Goal: Transaction & Acquisition: Book appointment/travel/reservation

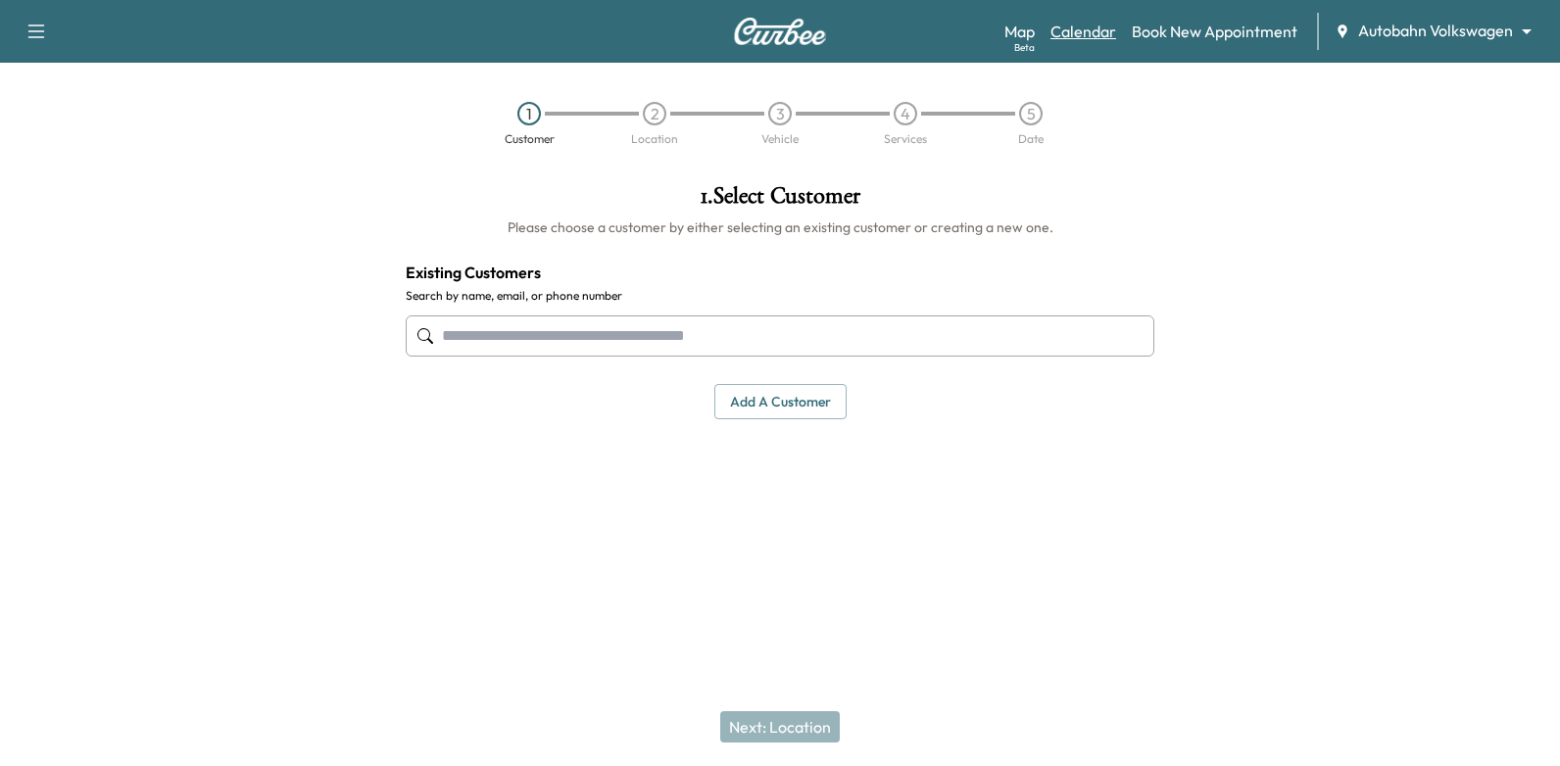
click at [1096, 32] on link "Calendar" at bounding box center [1083, 32] width 66 height 24
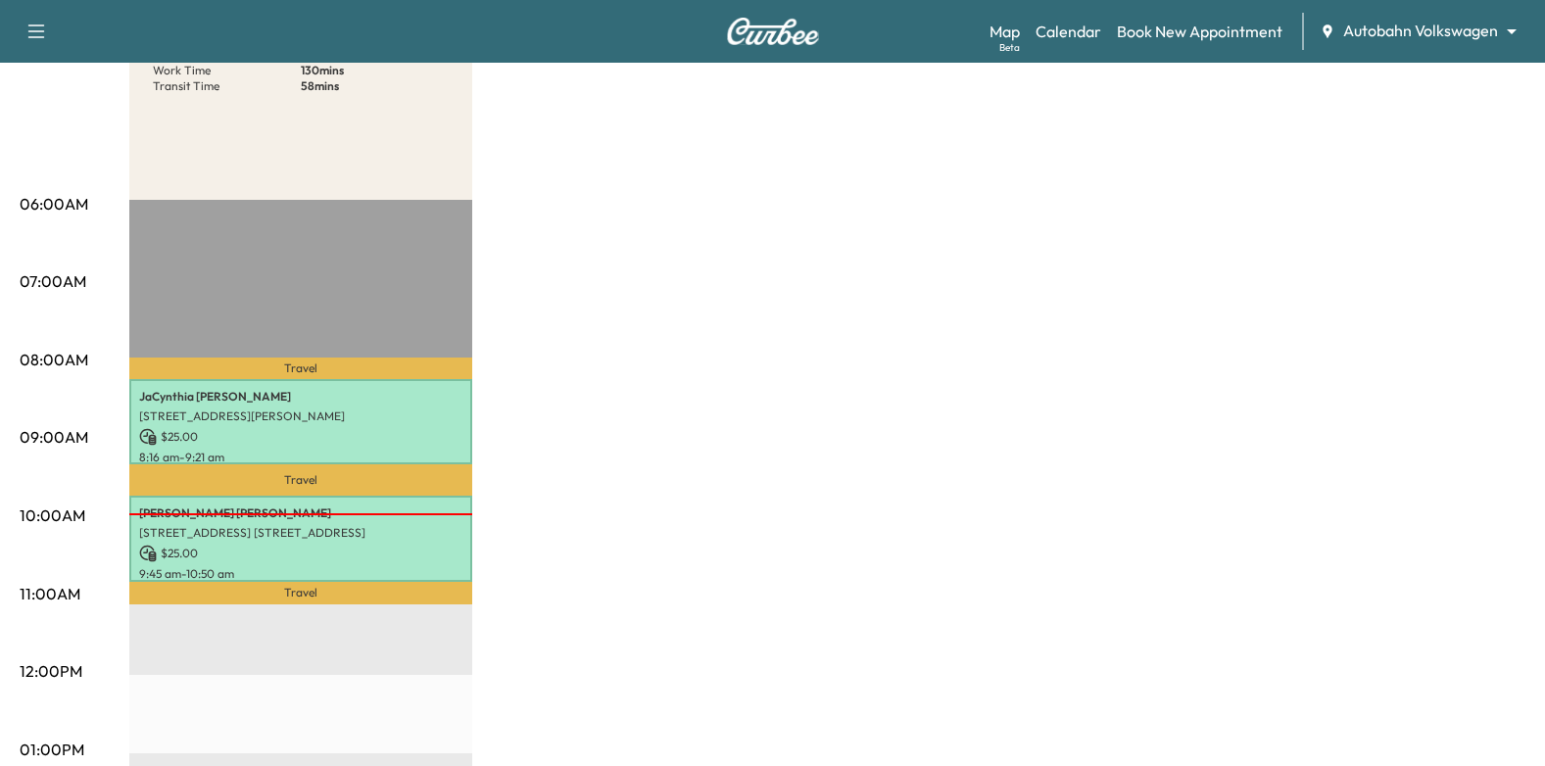
scroll to position [98, 0]
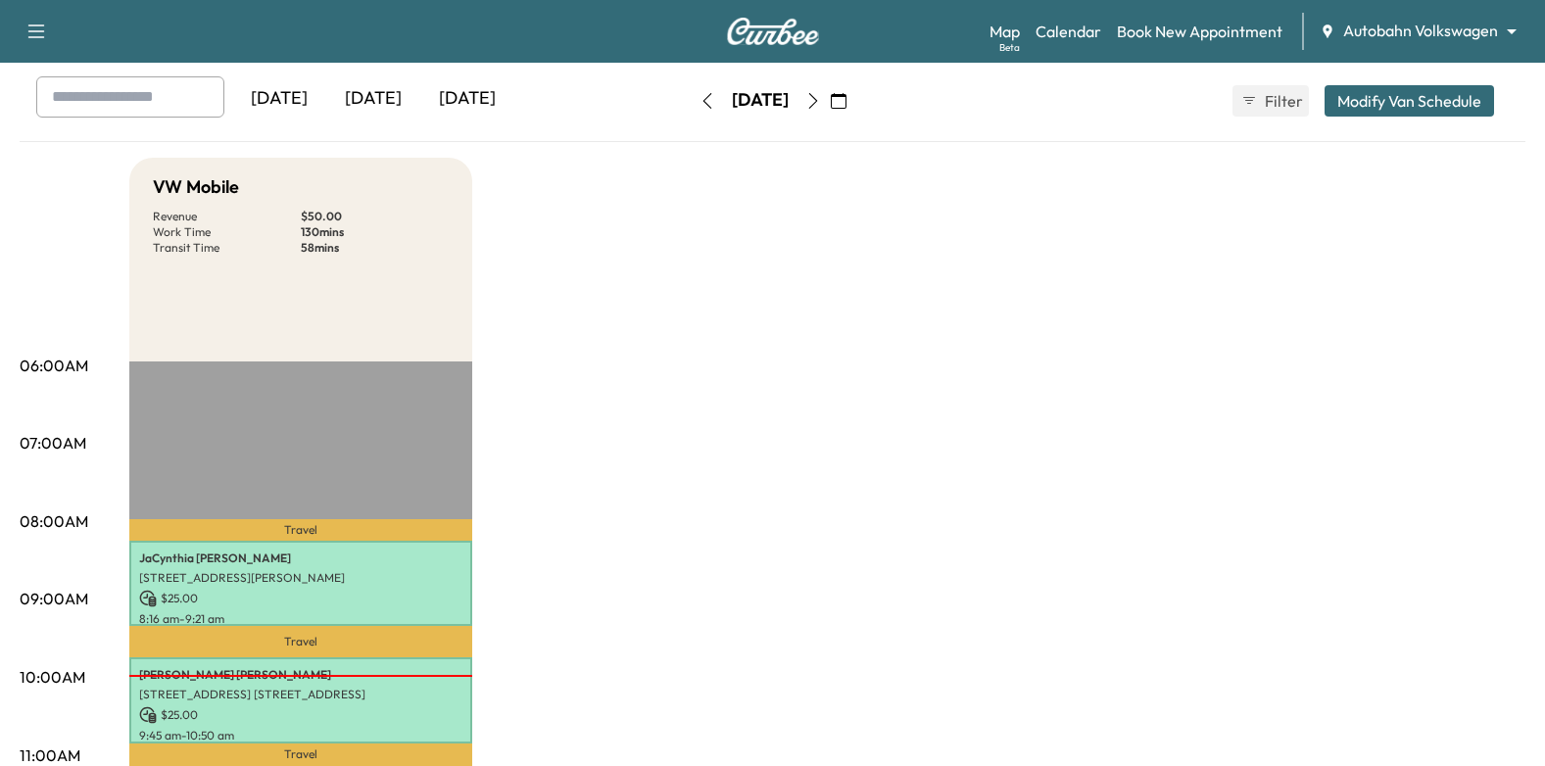
click at [830, 100] on button "button" at bounding box center [813, 100] width 33 height 31
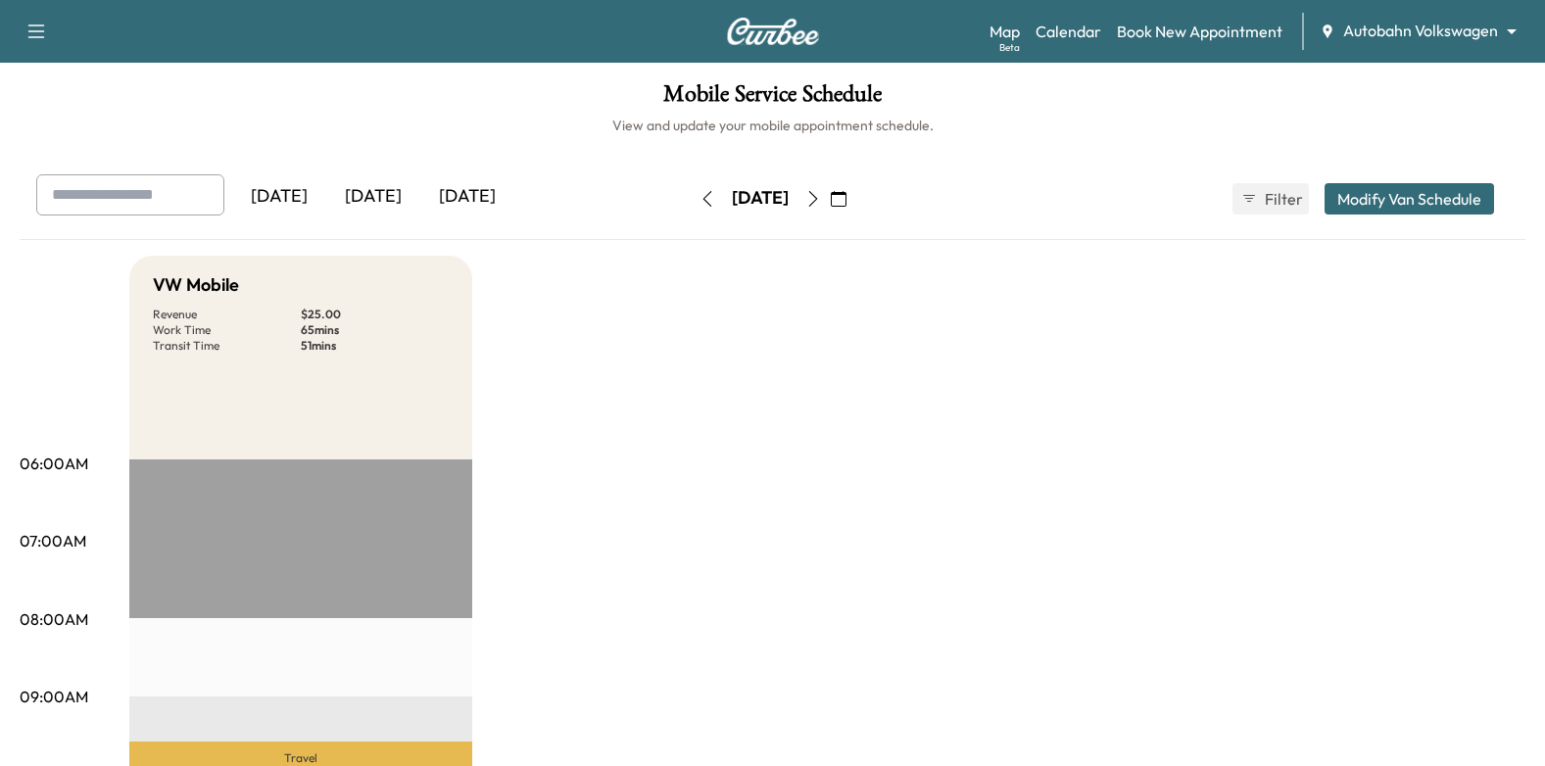
click at [821, 205] on icon "button" at bounding box center [813, 199] width 16 height 16
click at [821, 192] on icon "button" at bounding box center [813, 199] width 16 height 16
click at [700, 202] on icon "button" at bounding box center [708, 199] width 16 height 16
click at [1209, 28] on link "Book New Appointment" at bounding box center [1200, 32] width 166 height 24
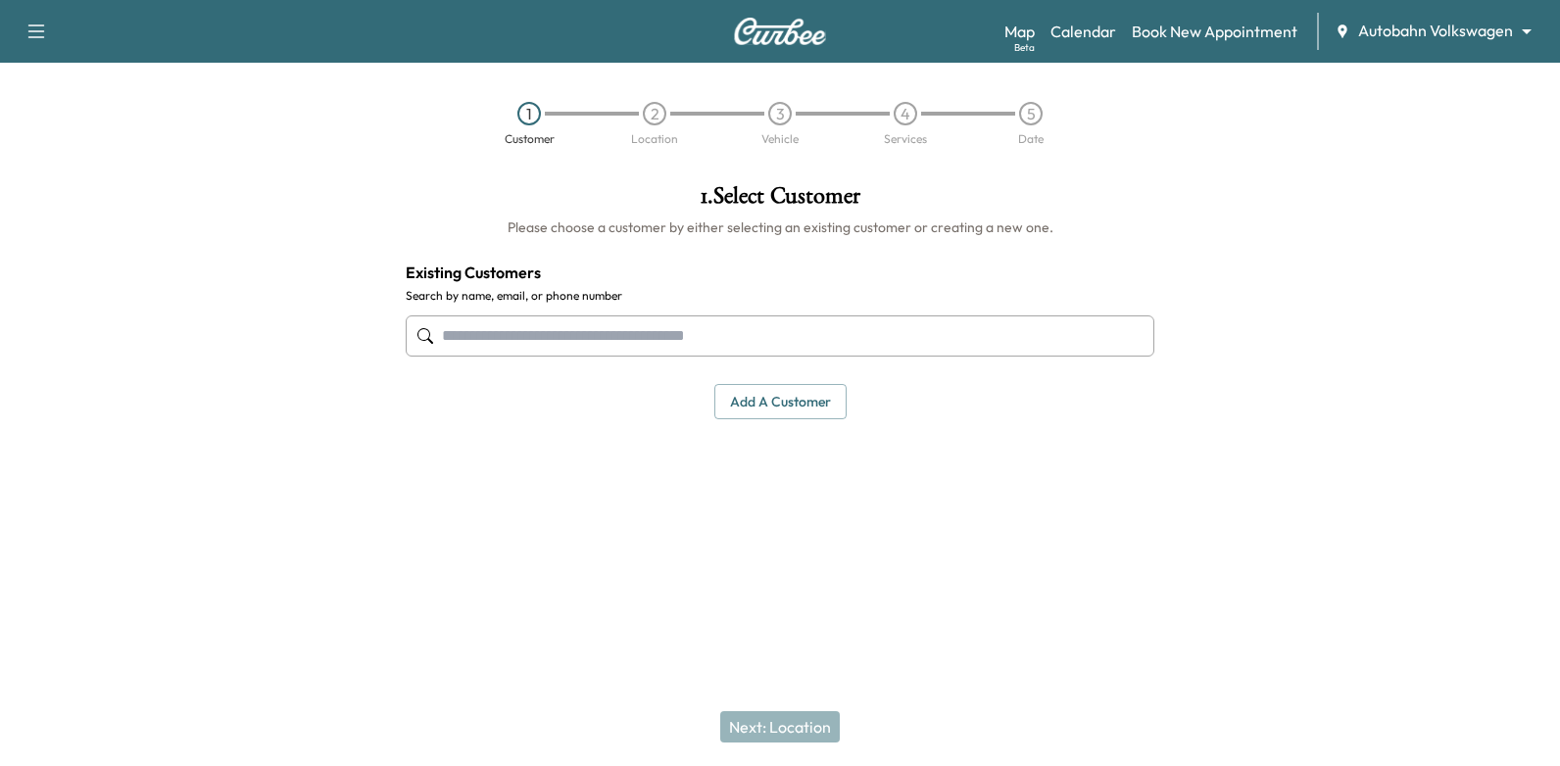
click at [812, 330] on input "text" at bounding box center [780, 335] width 748 height 41
click at [1037, 341] on input "text" at bounding box center [780, 335] width 748 height 41
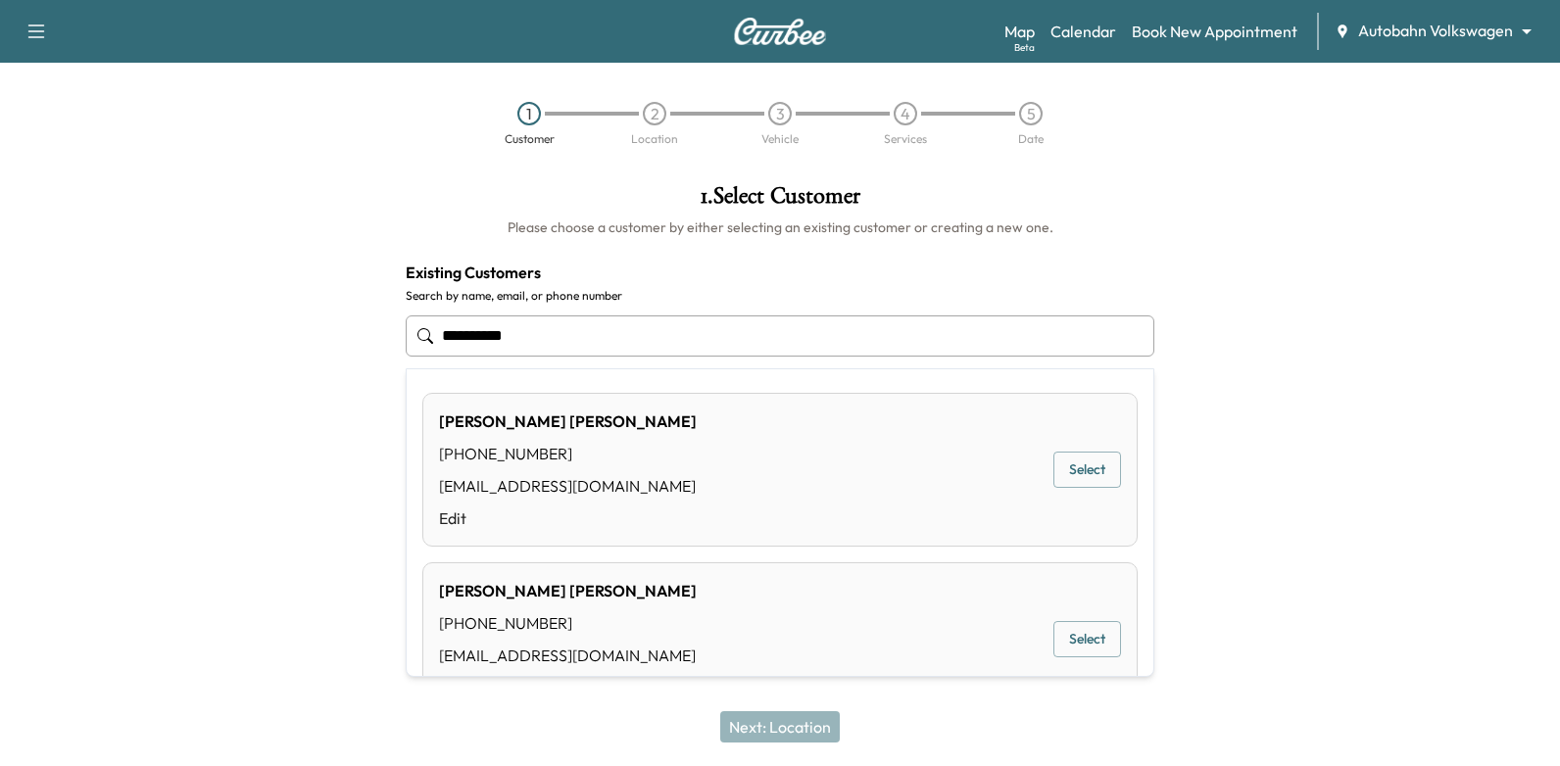
click at [1084, 473] on button "Select" at bounding box center [1087, 470] width 68 height 36
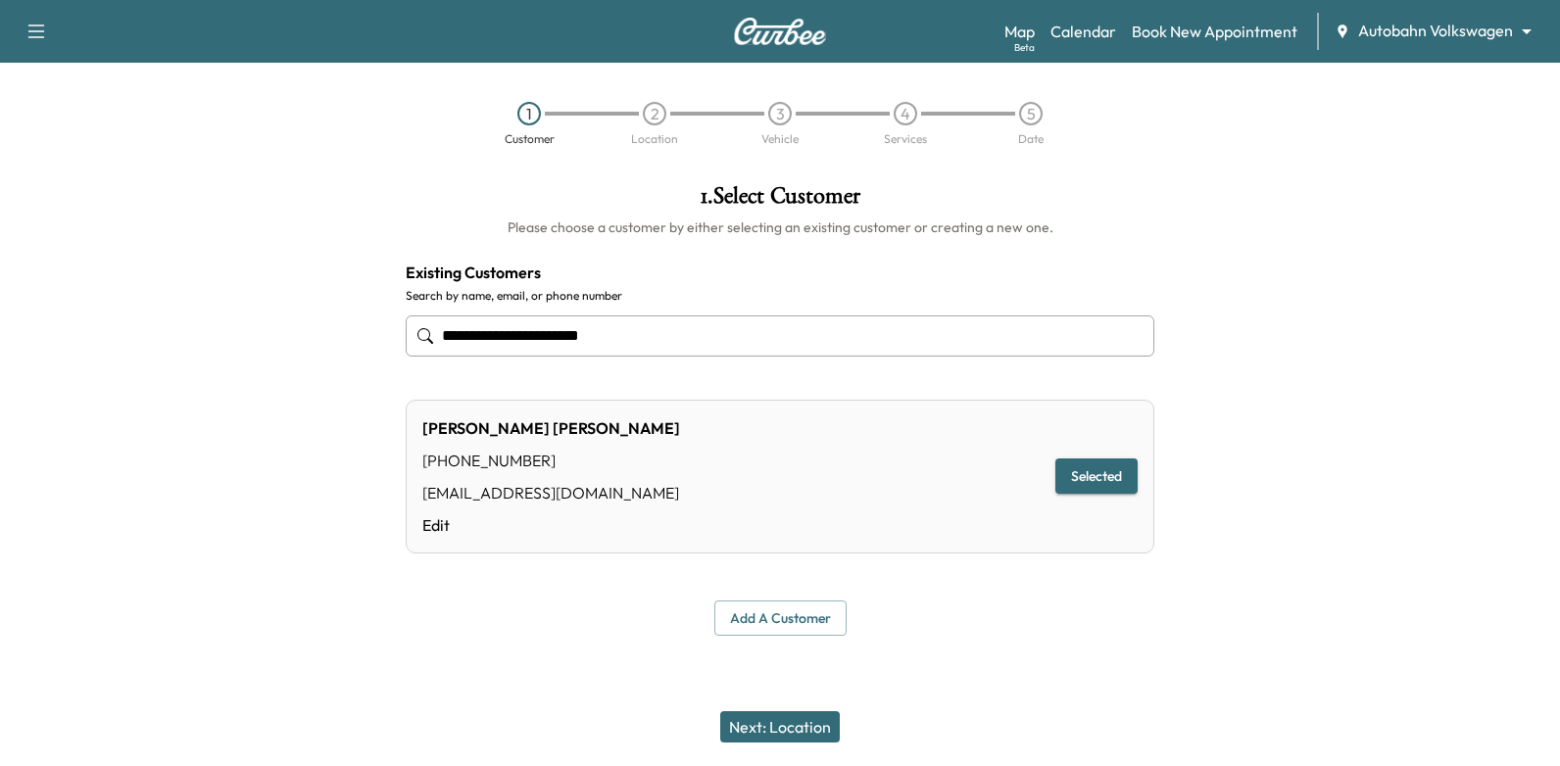
type input "**********"
click at [775, 732] on button "Next: Location" at bounding box center [780, 726] width 120 height 31
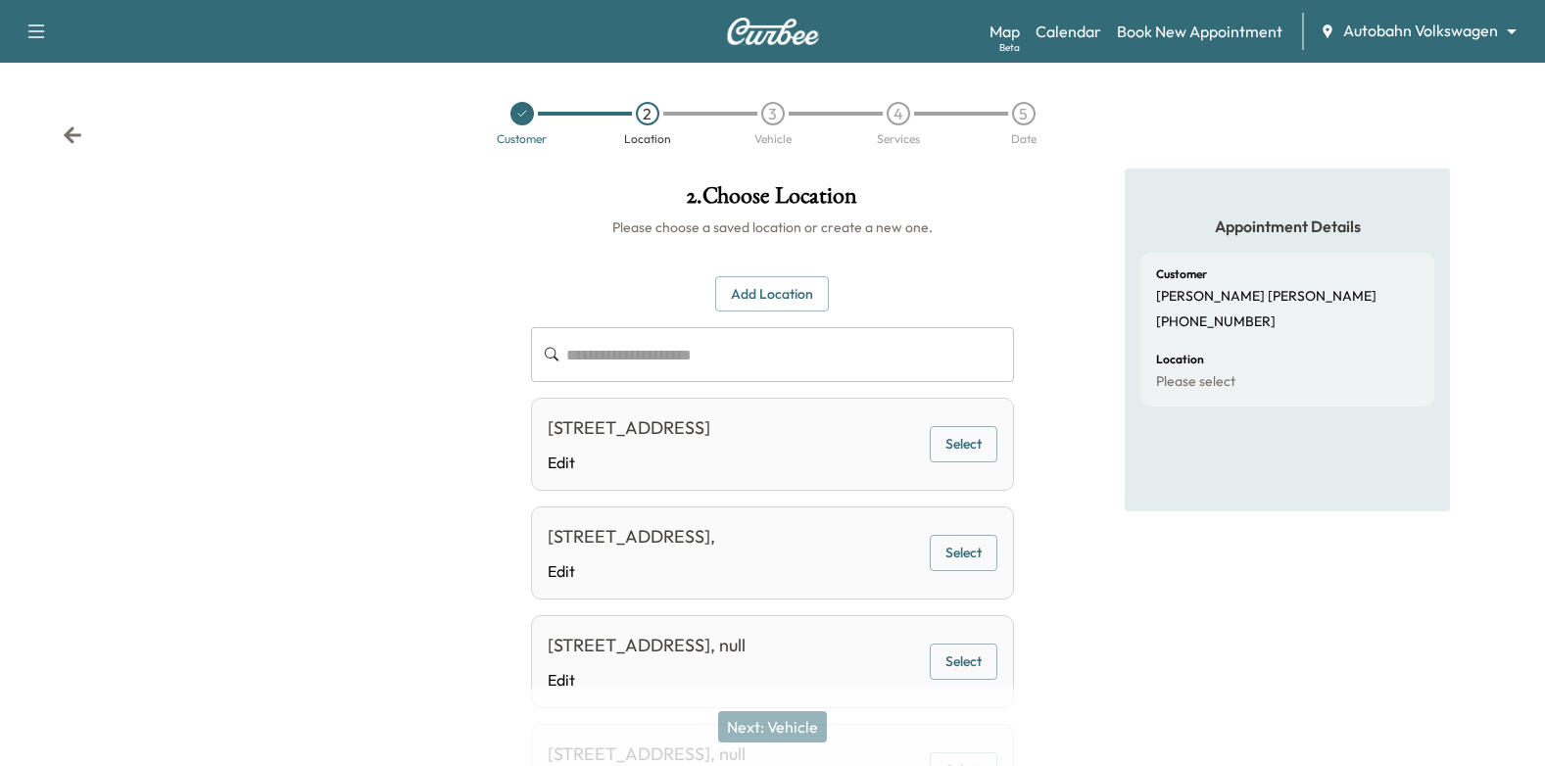
click at [972, 452] on button "Select" at bounding box center [964, 444] width 68 height 36
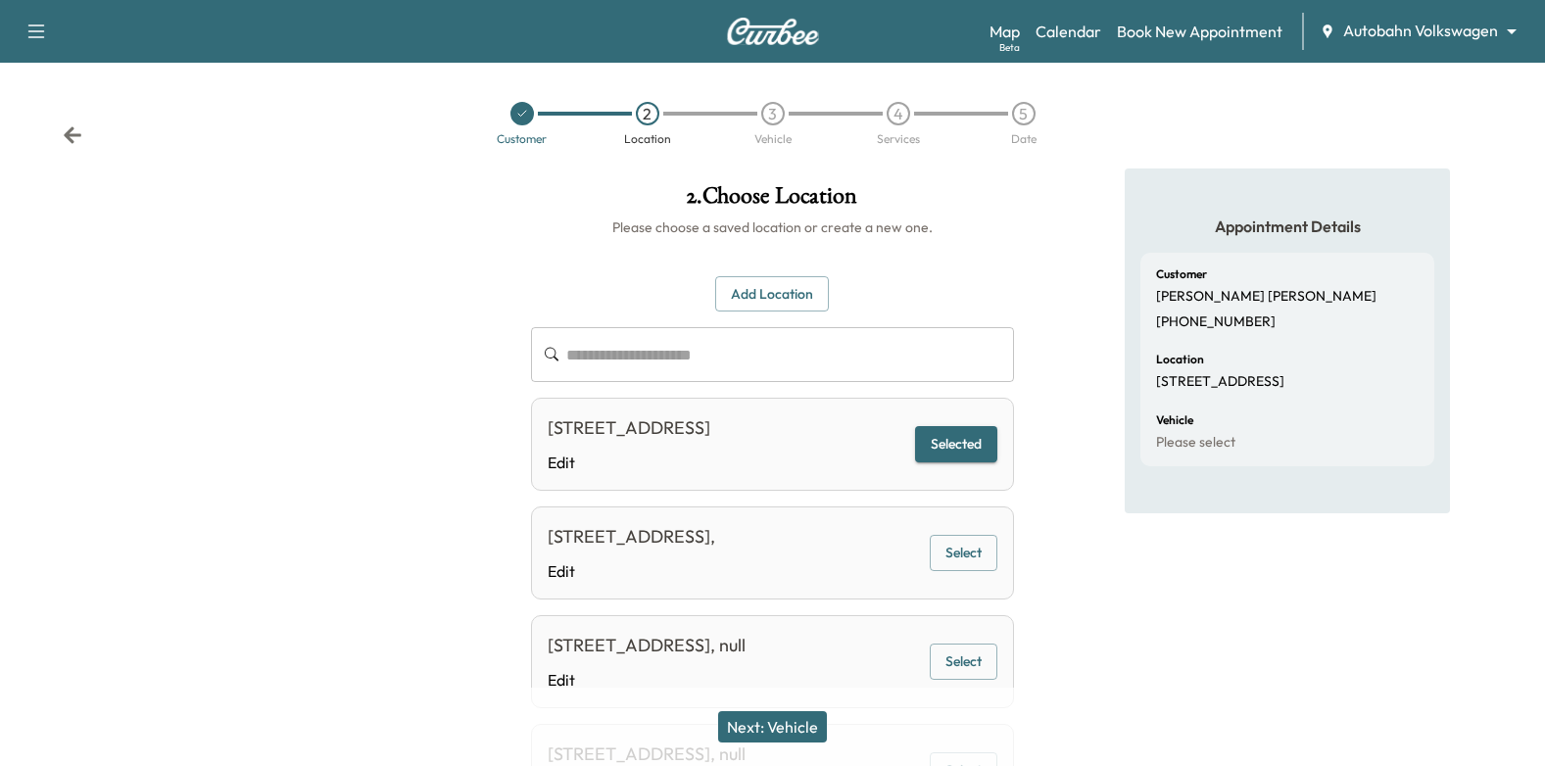
click at [791, 735] on button "Next: Vehicle" at bounding box center [772, 726] width 109 height 31
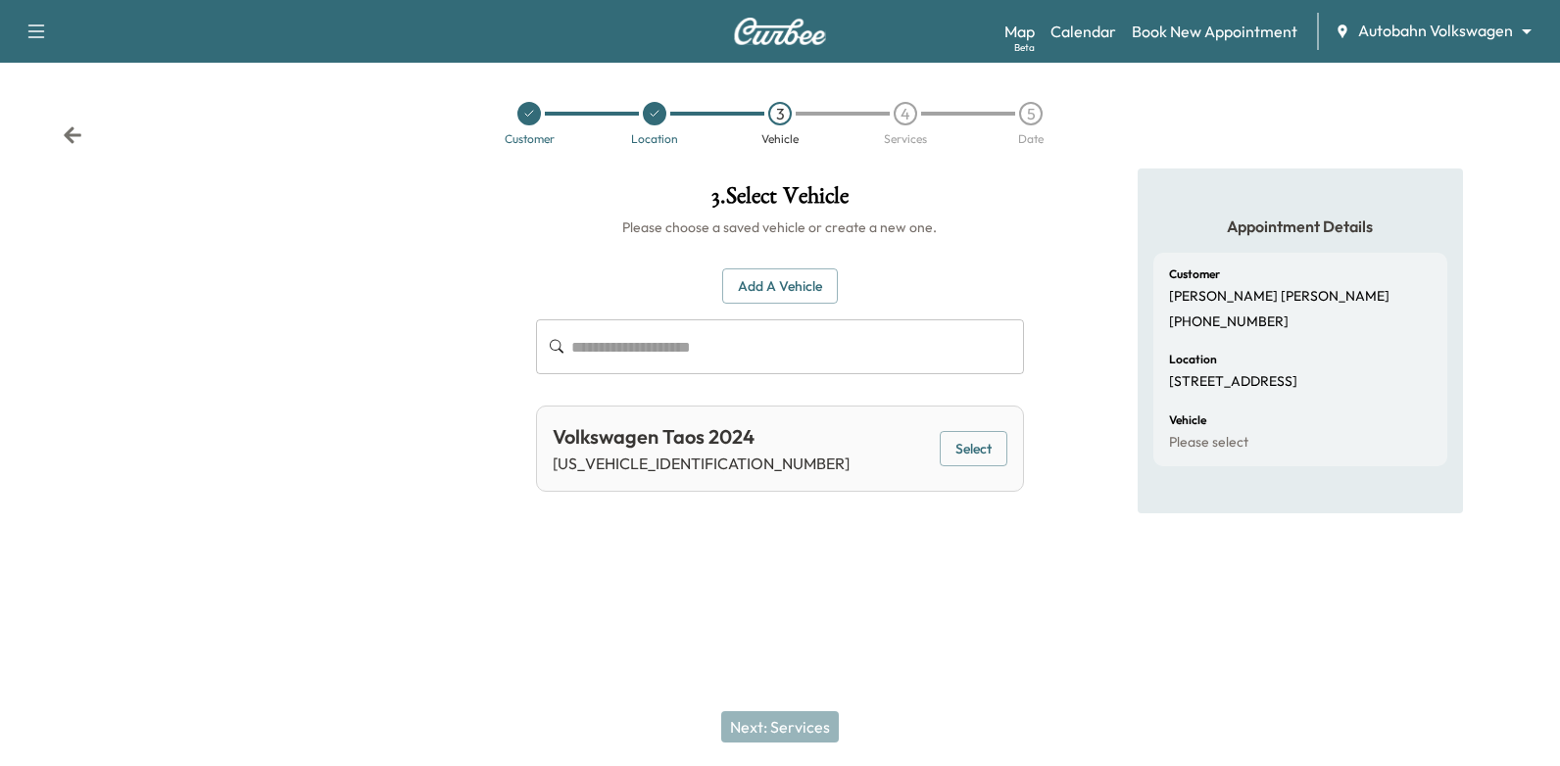
click at [967, 457] on button "Select" at bounding box center [974, 449] width 68 height 36
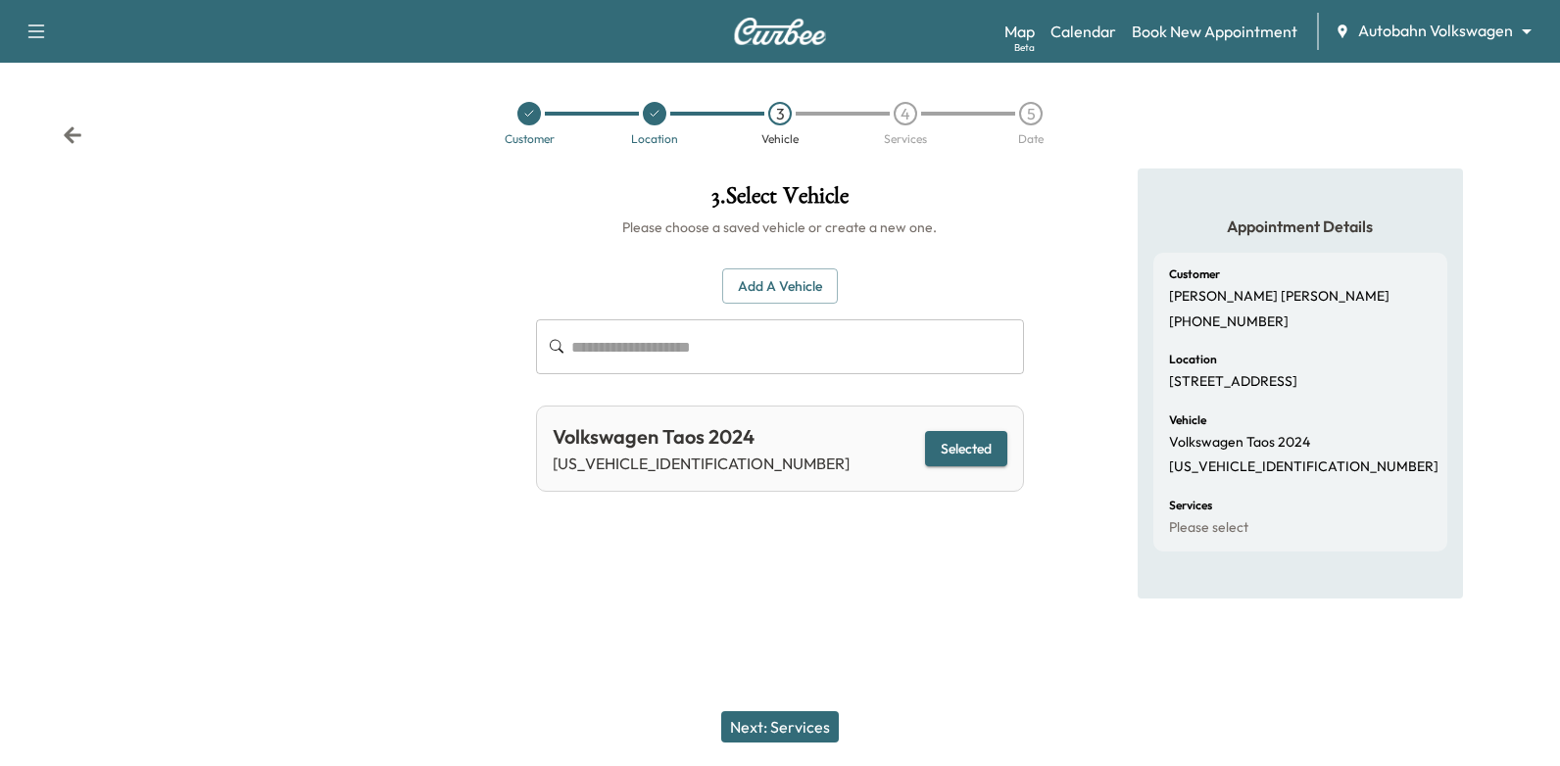
click at [797, 728] on button "Next: Services" at bounding box center [780, 726] width 118 height 31
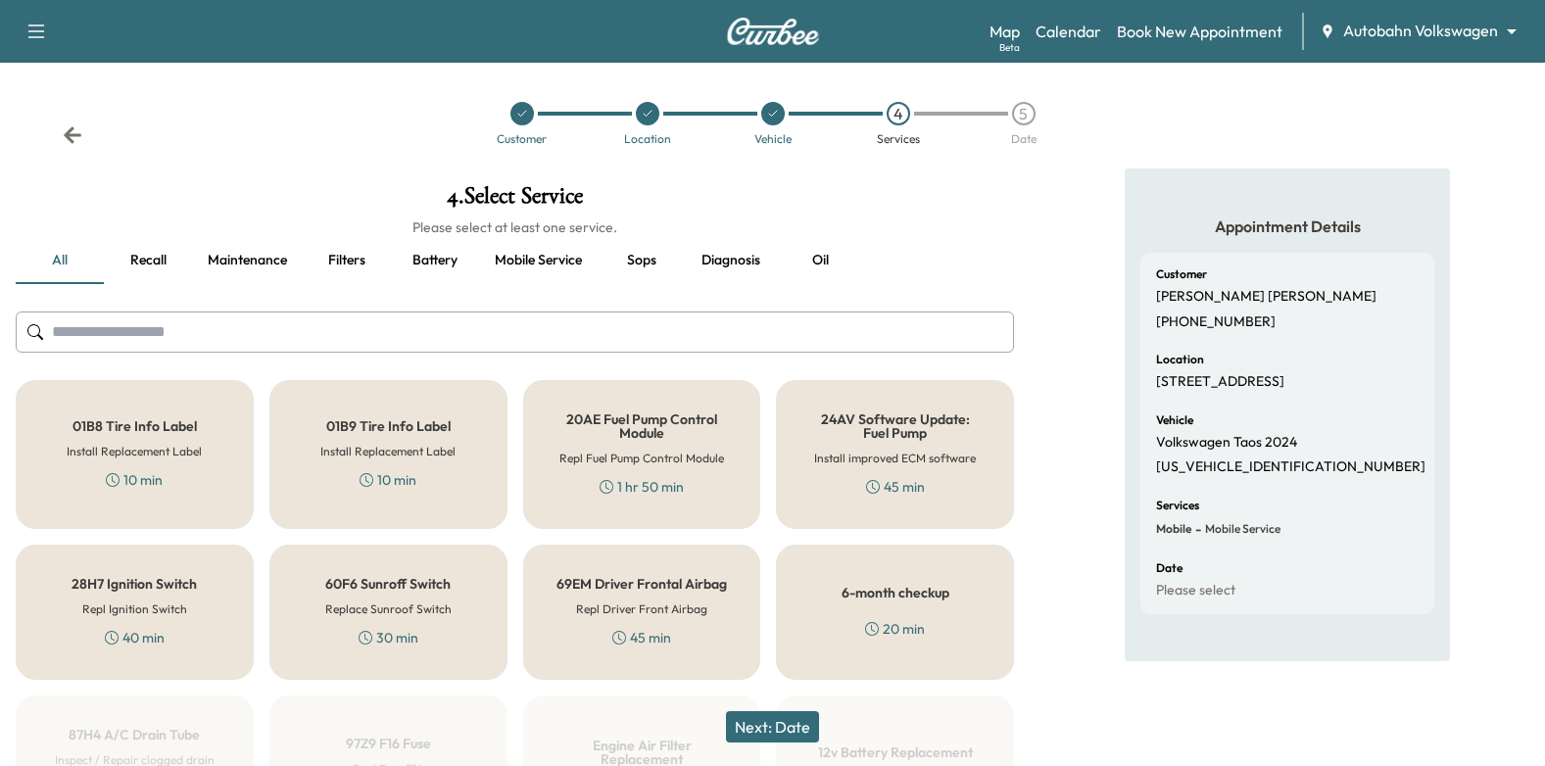
click at [825, 262] on button "Oil" at bounding box center [820, 260] width 88 height 47
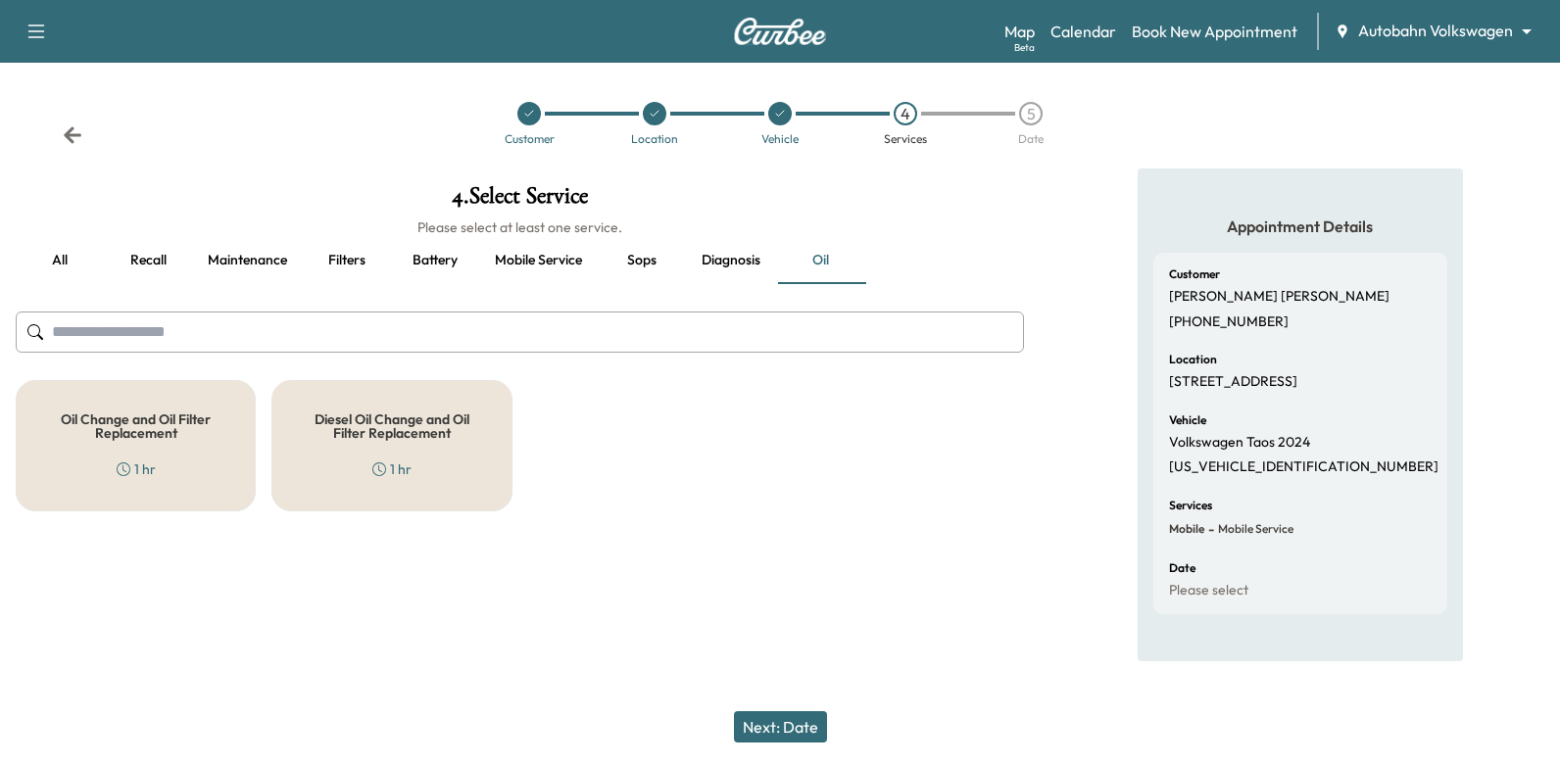
click at [100, 431] on h5 "Oil Change and Oil Filter Replacement" at bounding box center [135, 425] width 175 height 27
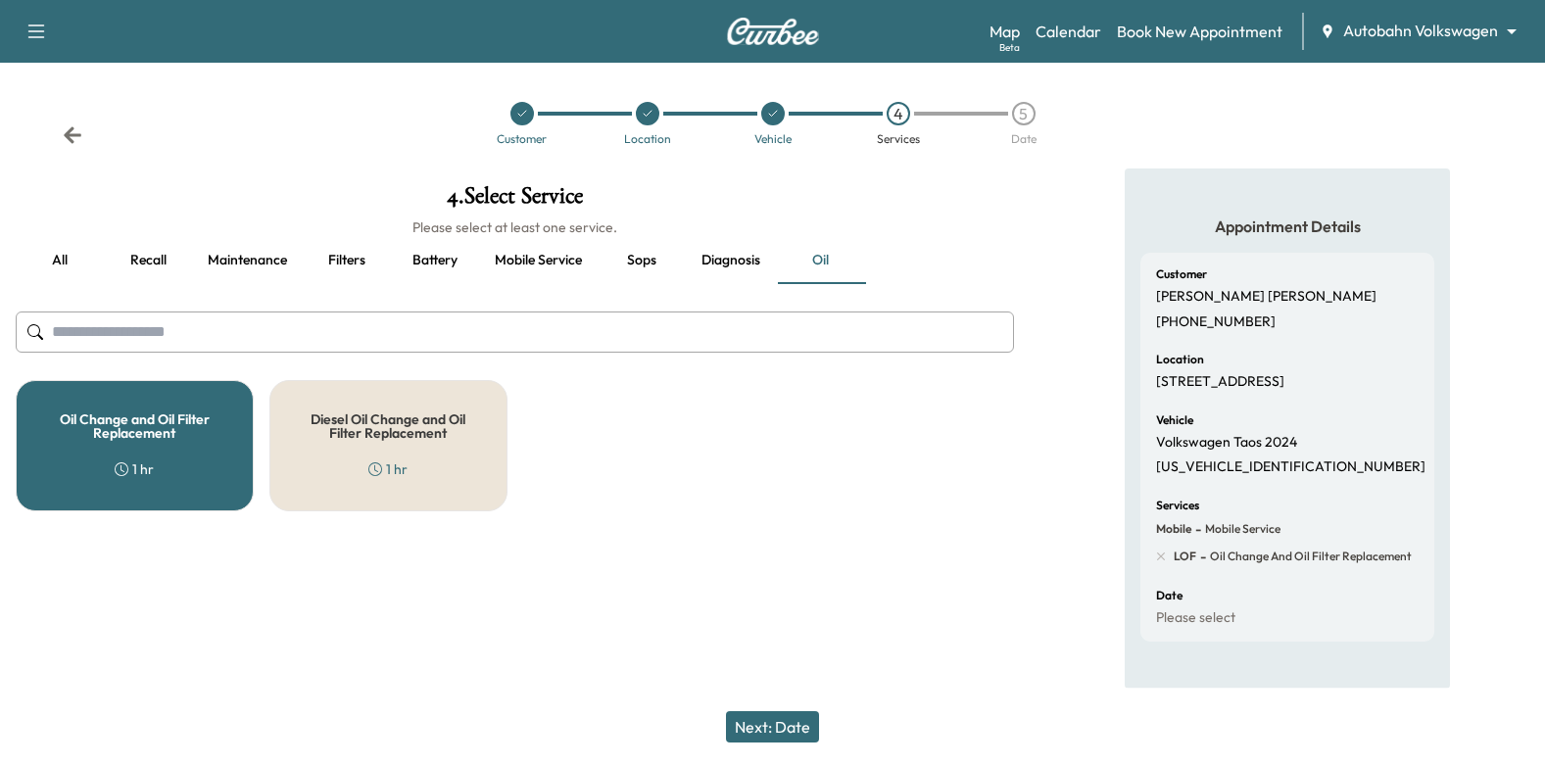
click at [807, 716] on button "Next: Date" at bounding box center [772, 726] width 93 height 31
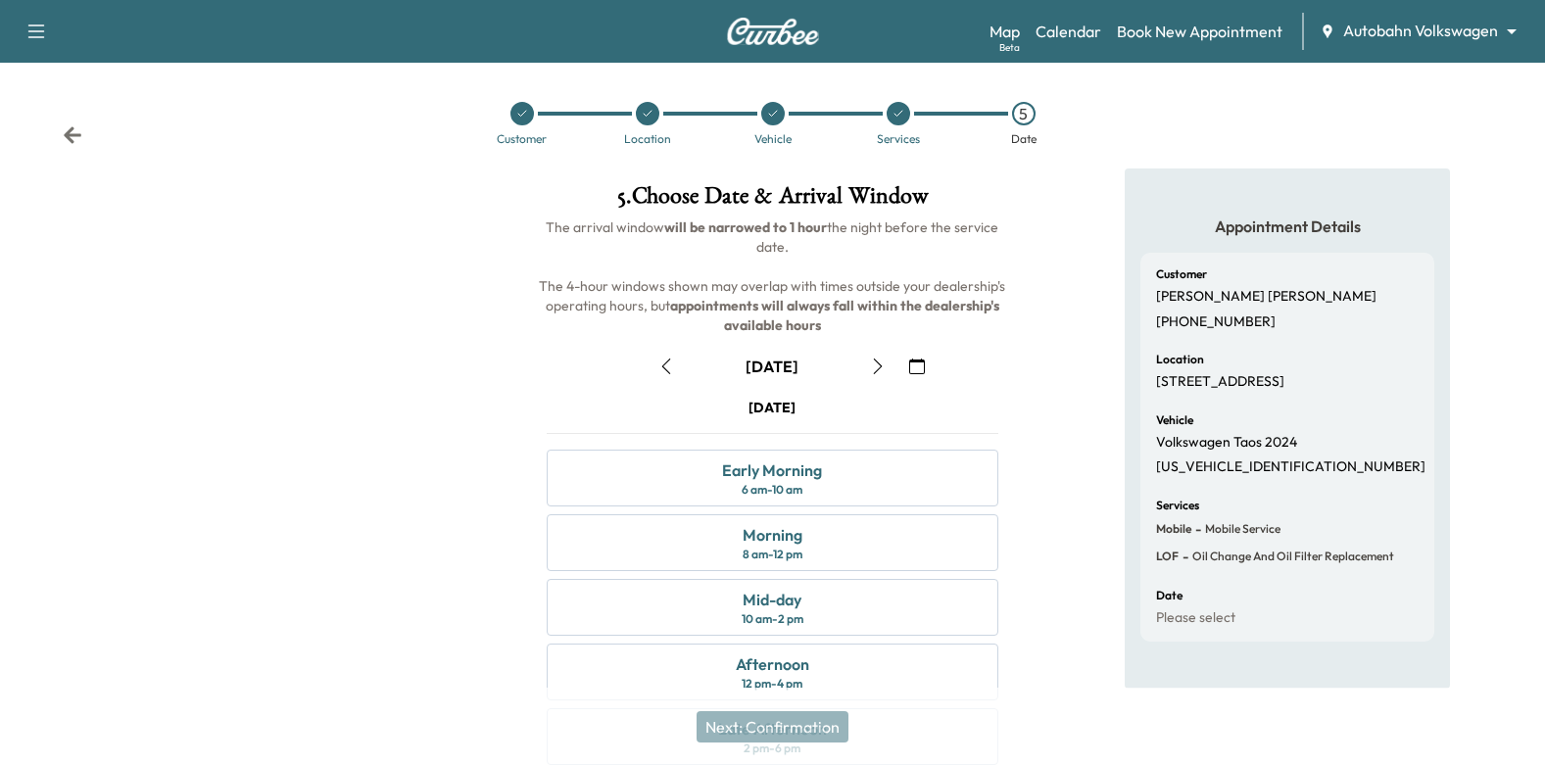
click at [913, 366] on icon "button" at bounding box center [917, 367] width 16 height 16
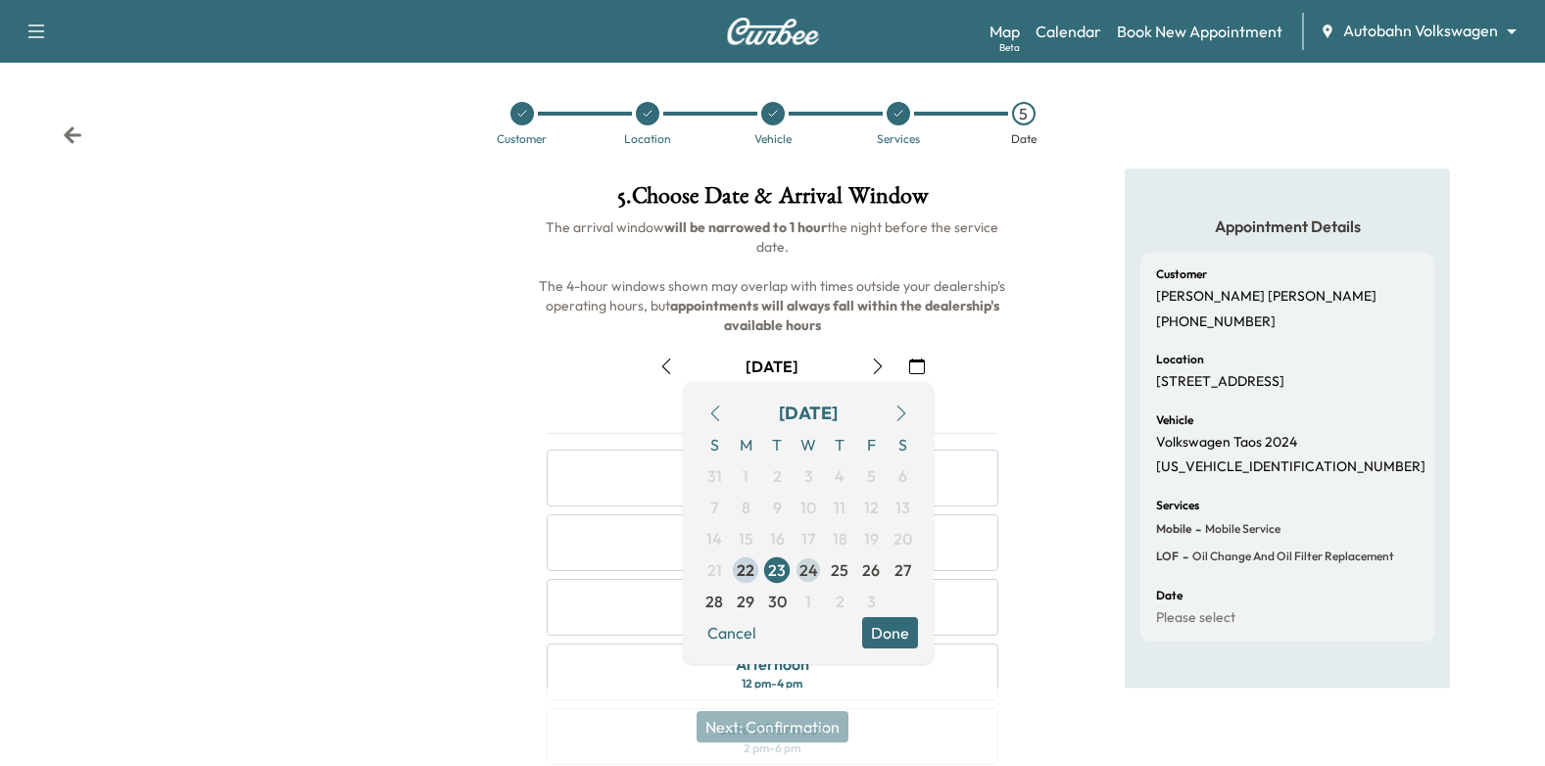
click at [809, 565] on span "24" at bounding box center [808, 570] width 19 height 24
click at [889, 626] on button "Done" at bounding box center [890, 632] width 56 height 31
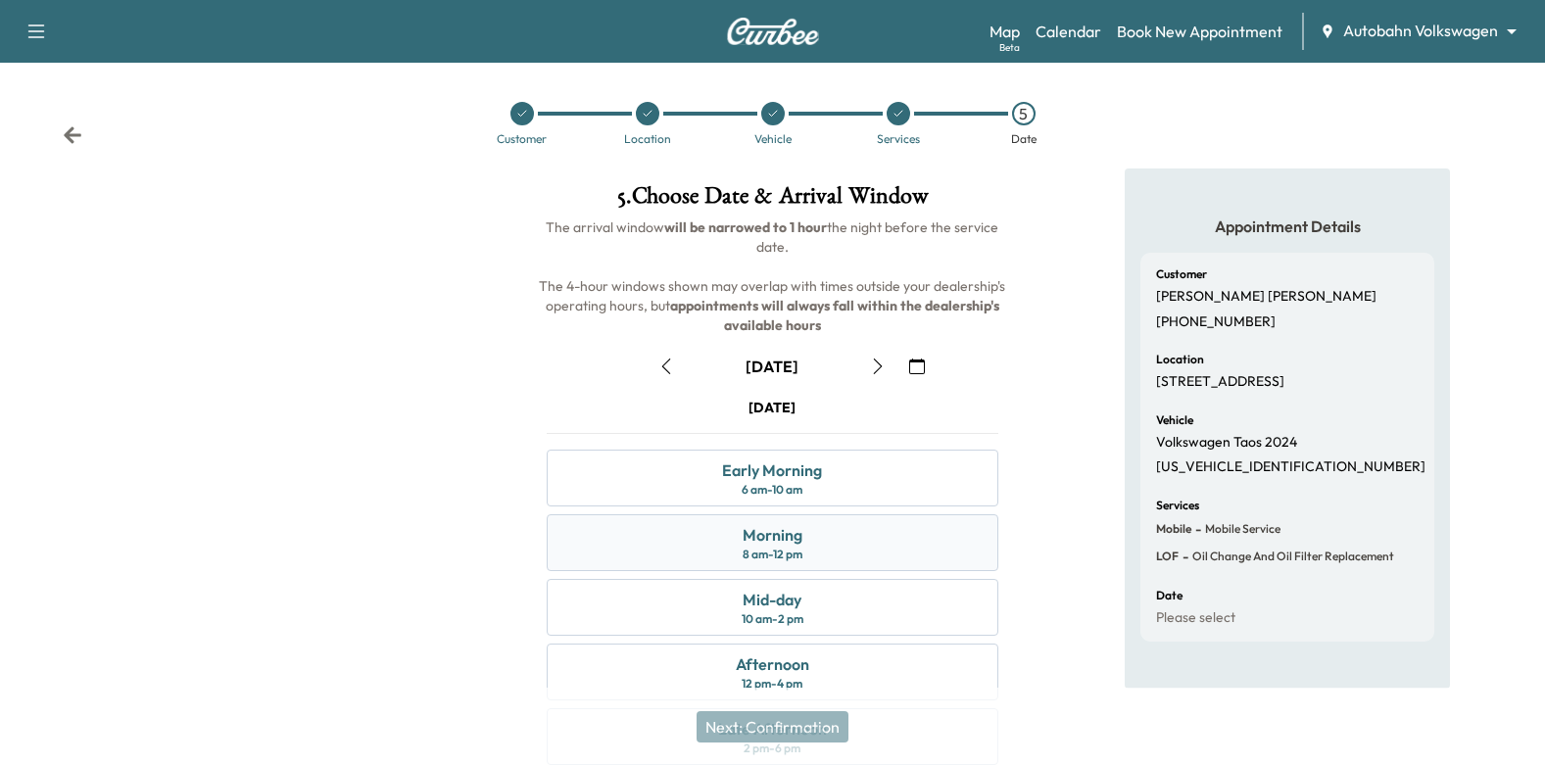
click at [840, 570] on div "Morning 8 am - 12 pm" at bounding box center [773, 542] width 453 height 57
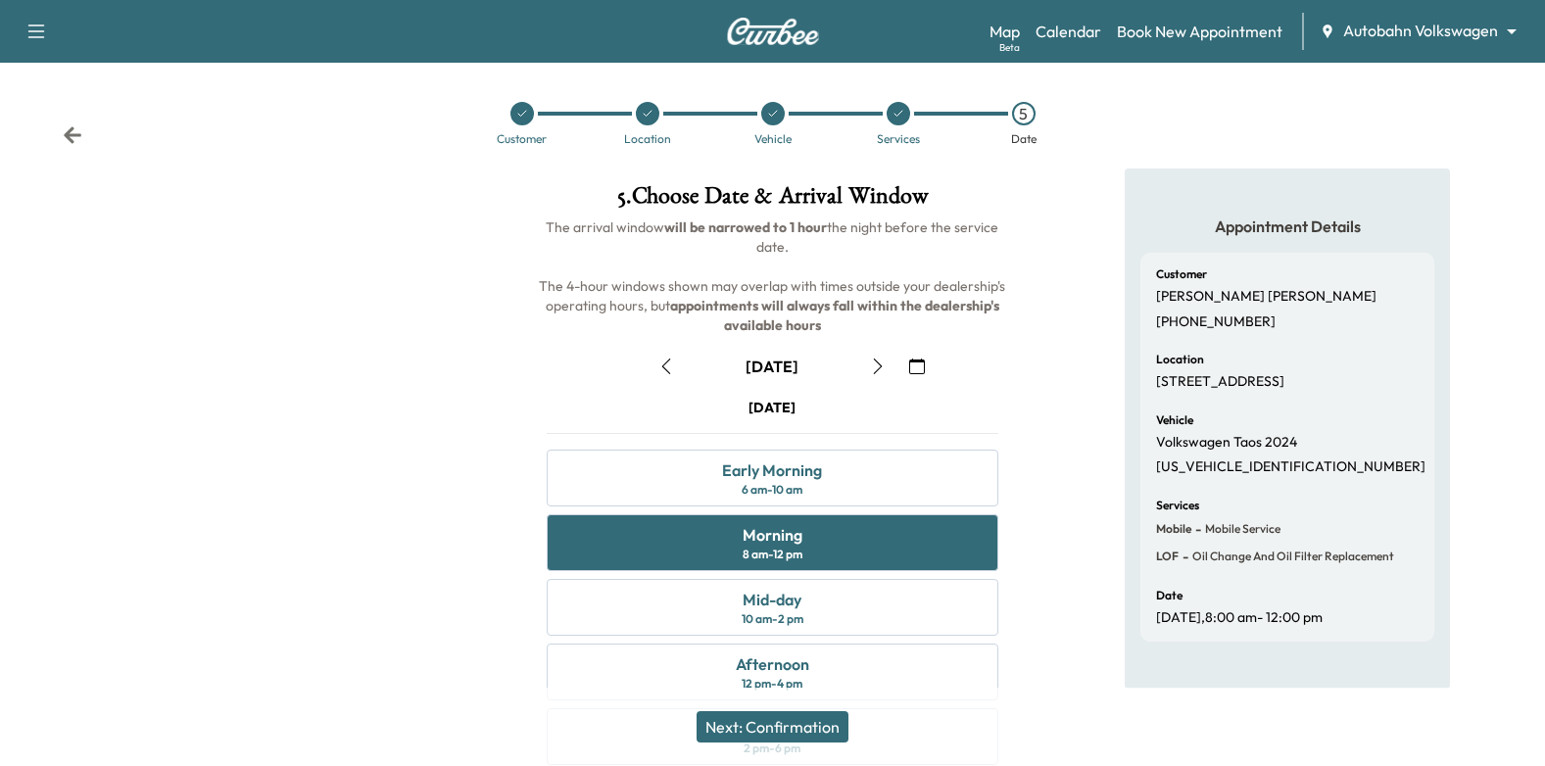
click at [813, 728] on button "Next: Confirmation" at bounding box center [773, 726] width 152 height 31
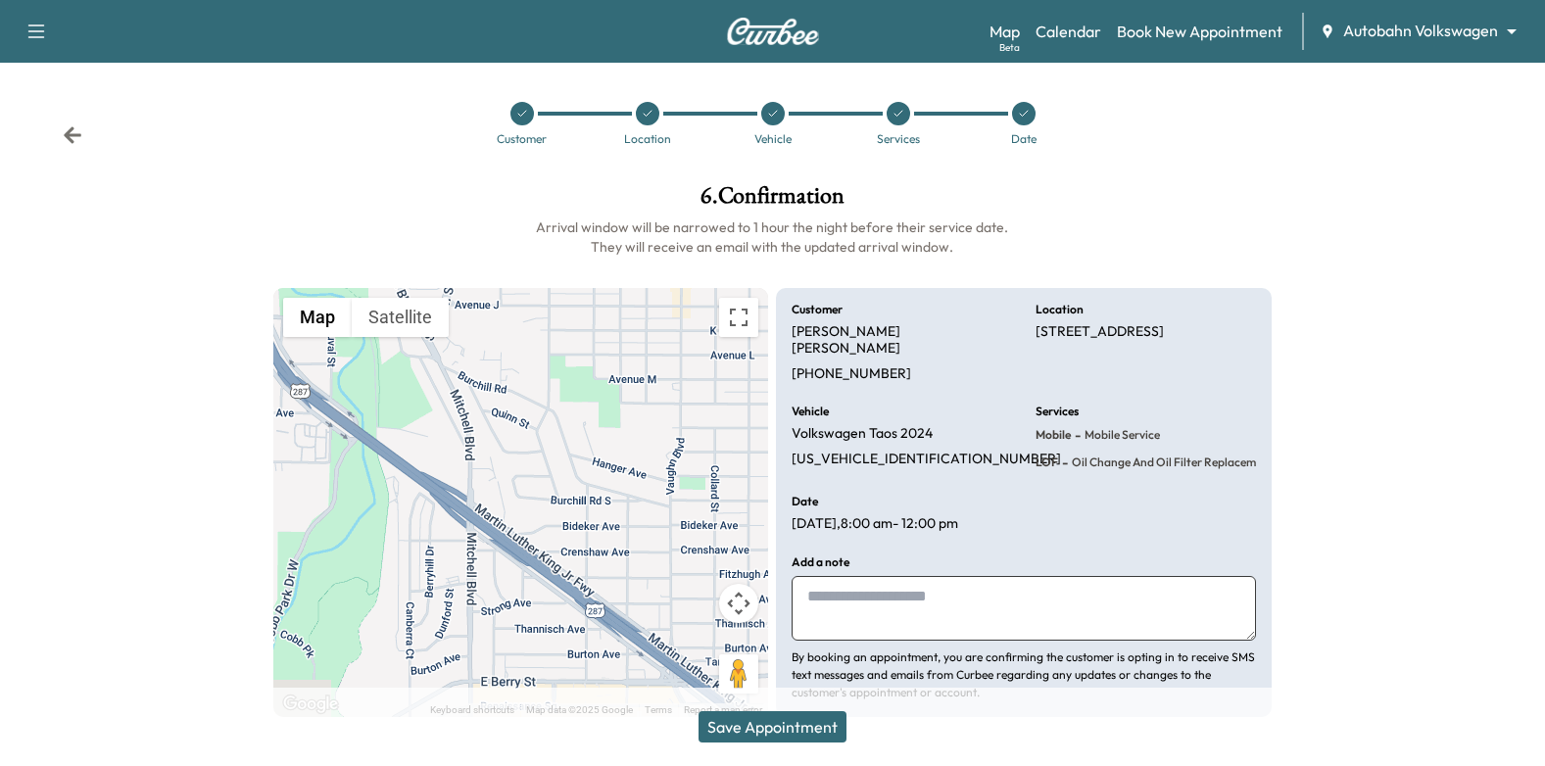
click at [894, 583] on textarea at bounding box center [1024, 608] width 464 height 65
type textarea "*"
type textarea "**********"
click at [793, 732] on button "Save Appointment" at bounding box center [773, 726] width 148 height 31
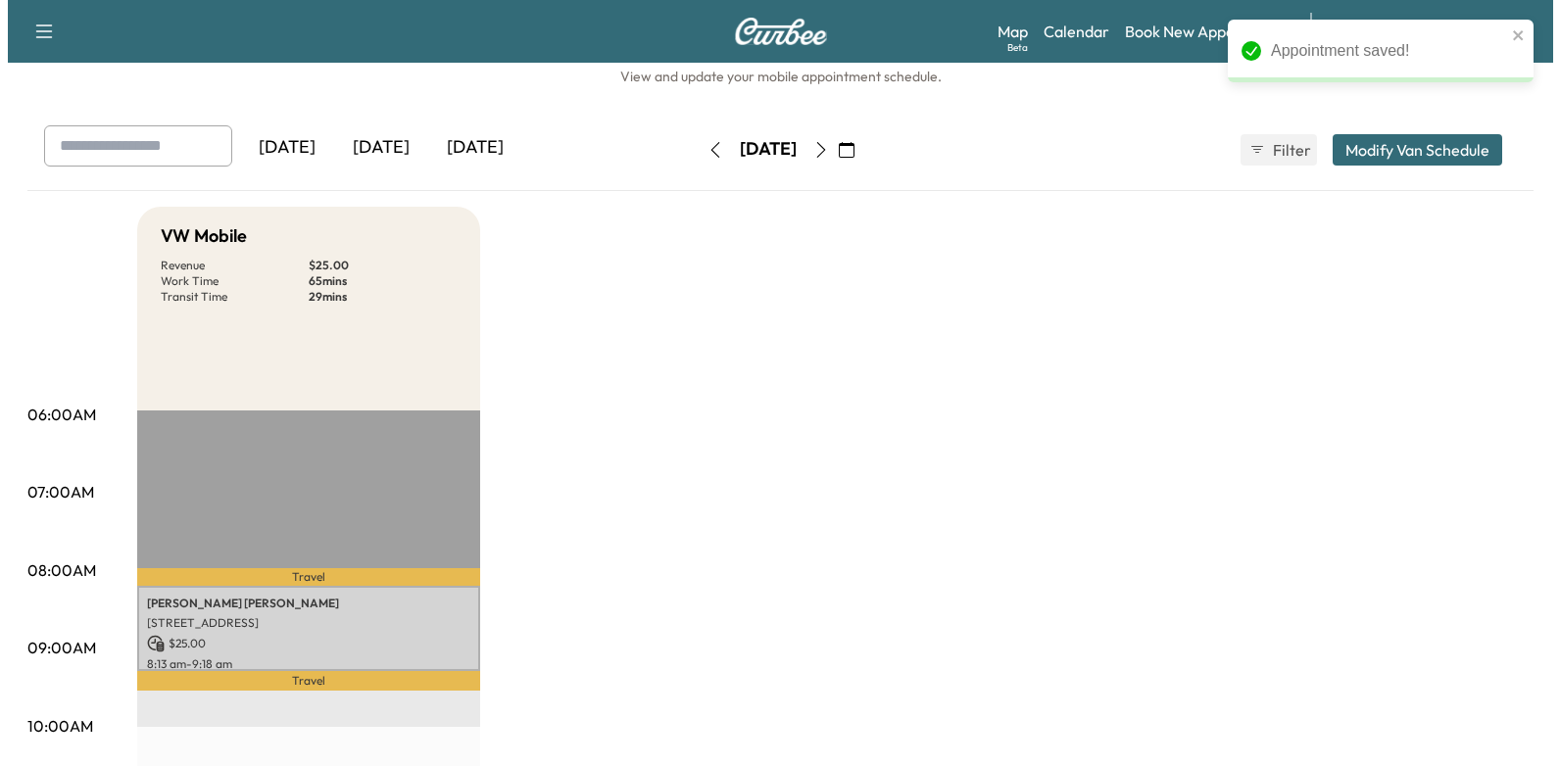
scroll to position [98, 0]
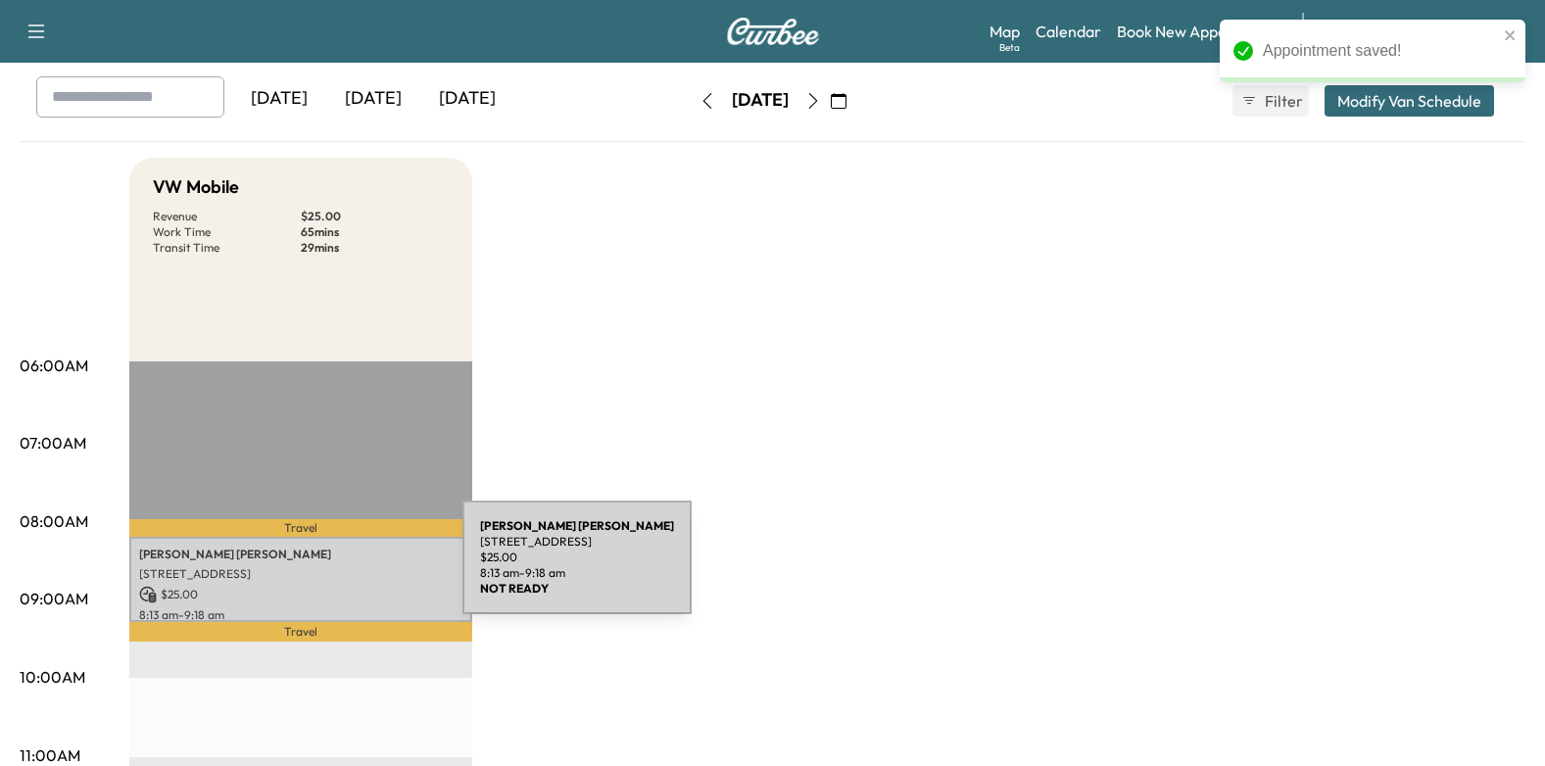
click at [315, 569] on p "[STREET_ADDRESS]" at bounding box center [300, 574] width 323 height 16
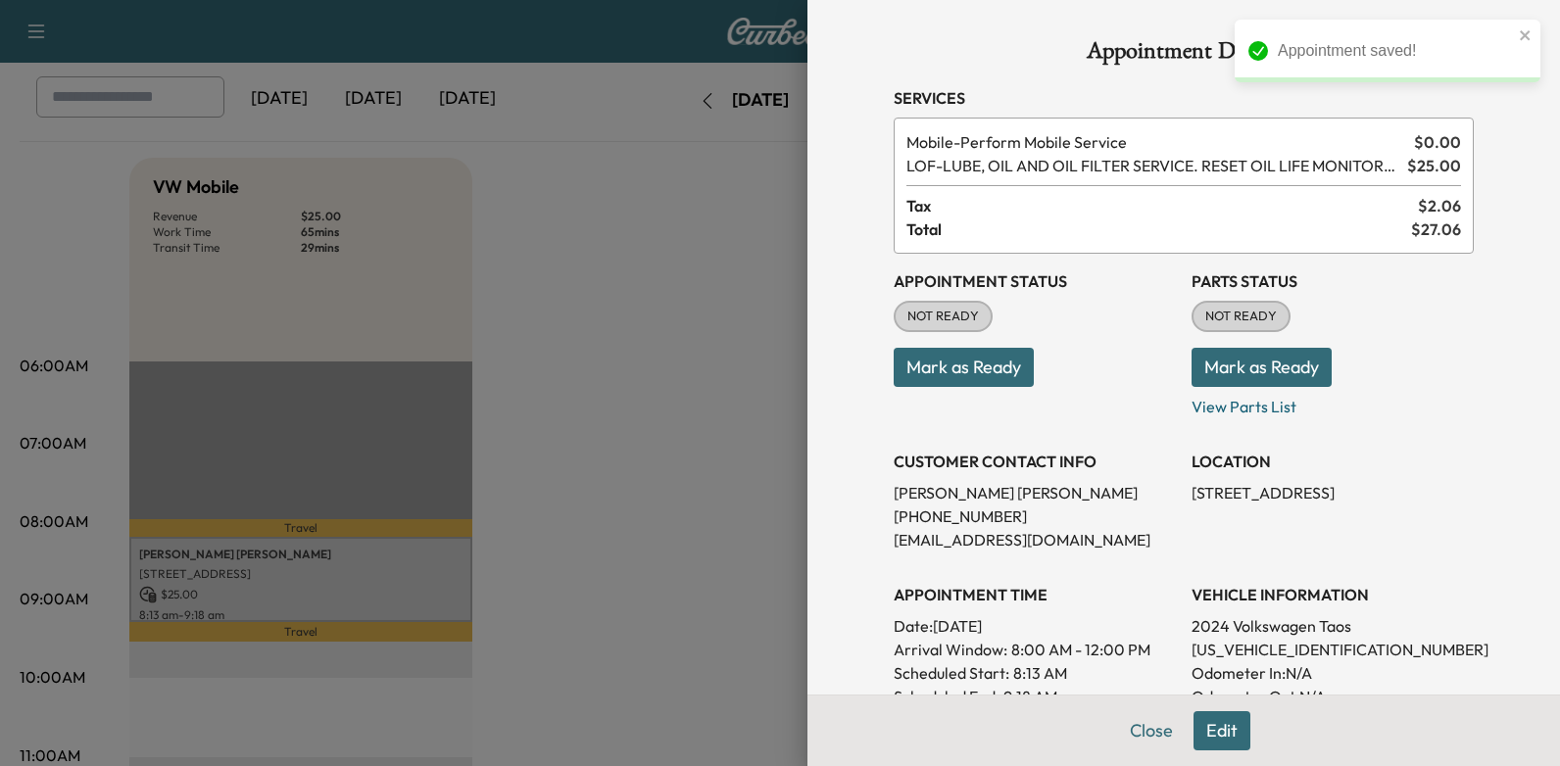
click at [972, 365] on button "Mark as Ready" at bounding box center [963, 367] width 140 height 39
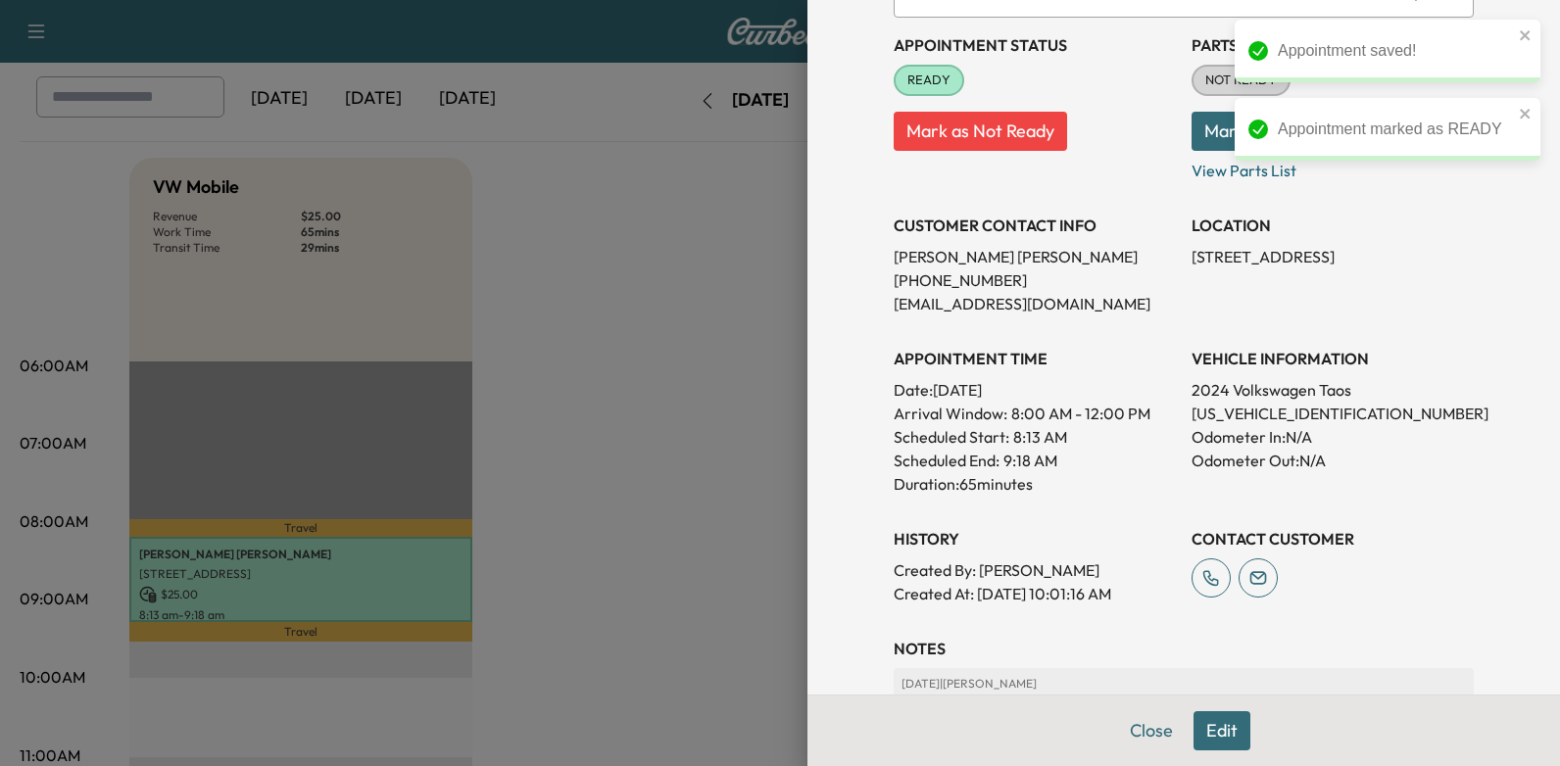
scroll to position [294, 0]
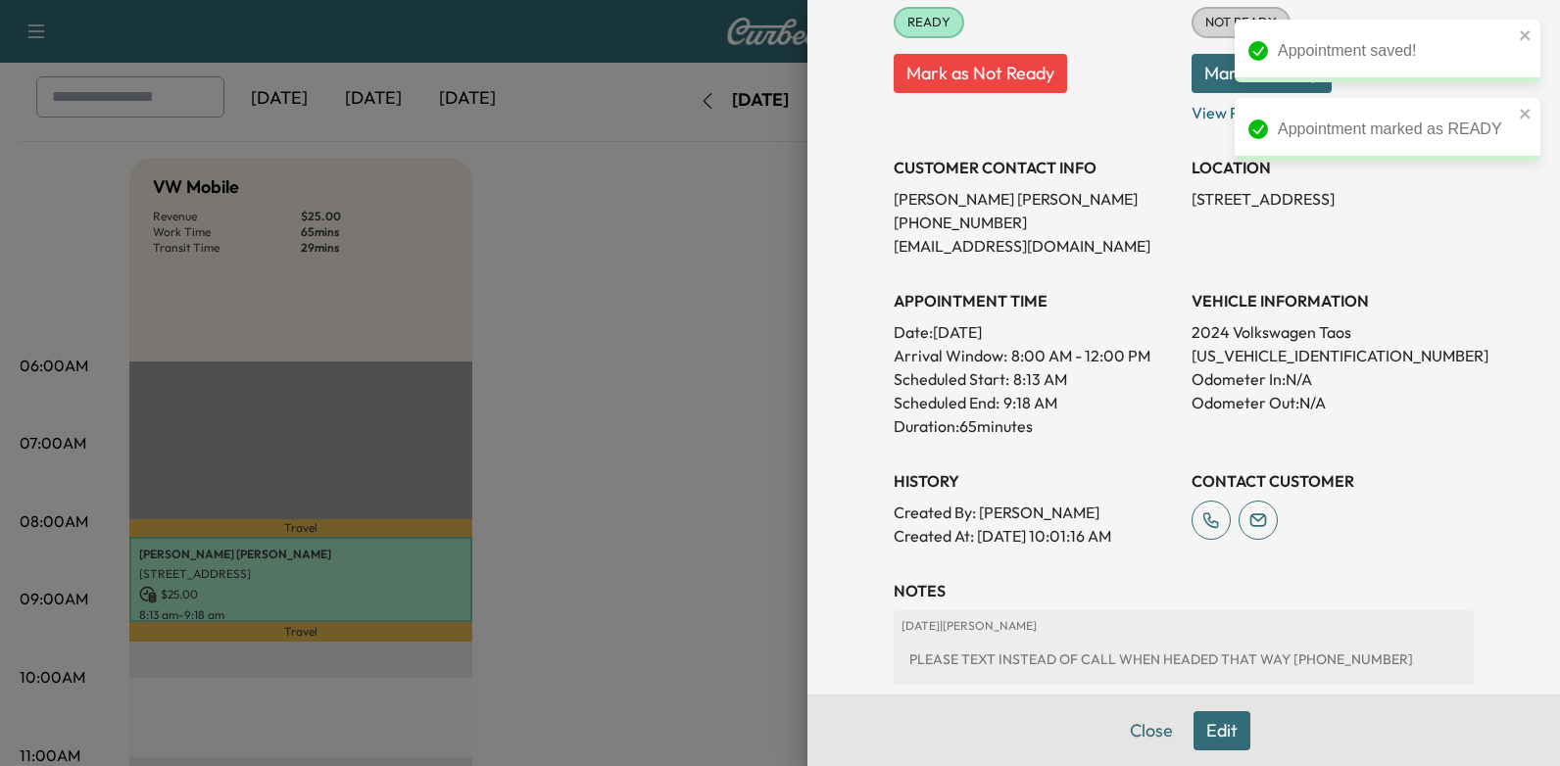
drag, startPoint x: 879, startPoint y: 195, endPoint x: 1055, endPoint y: 203, distance: 176.5
click at [1055, 203] on p "[PERSON_NAME]" at bounding box center [1034, 199] width 282 height 24
drag, startPoint x: 1055, startPoint y: 203, endPoint x: 1022, endPoint y: 196, distance: 34.0
copy p "[PERSON_NAME]"
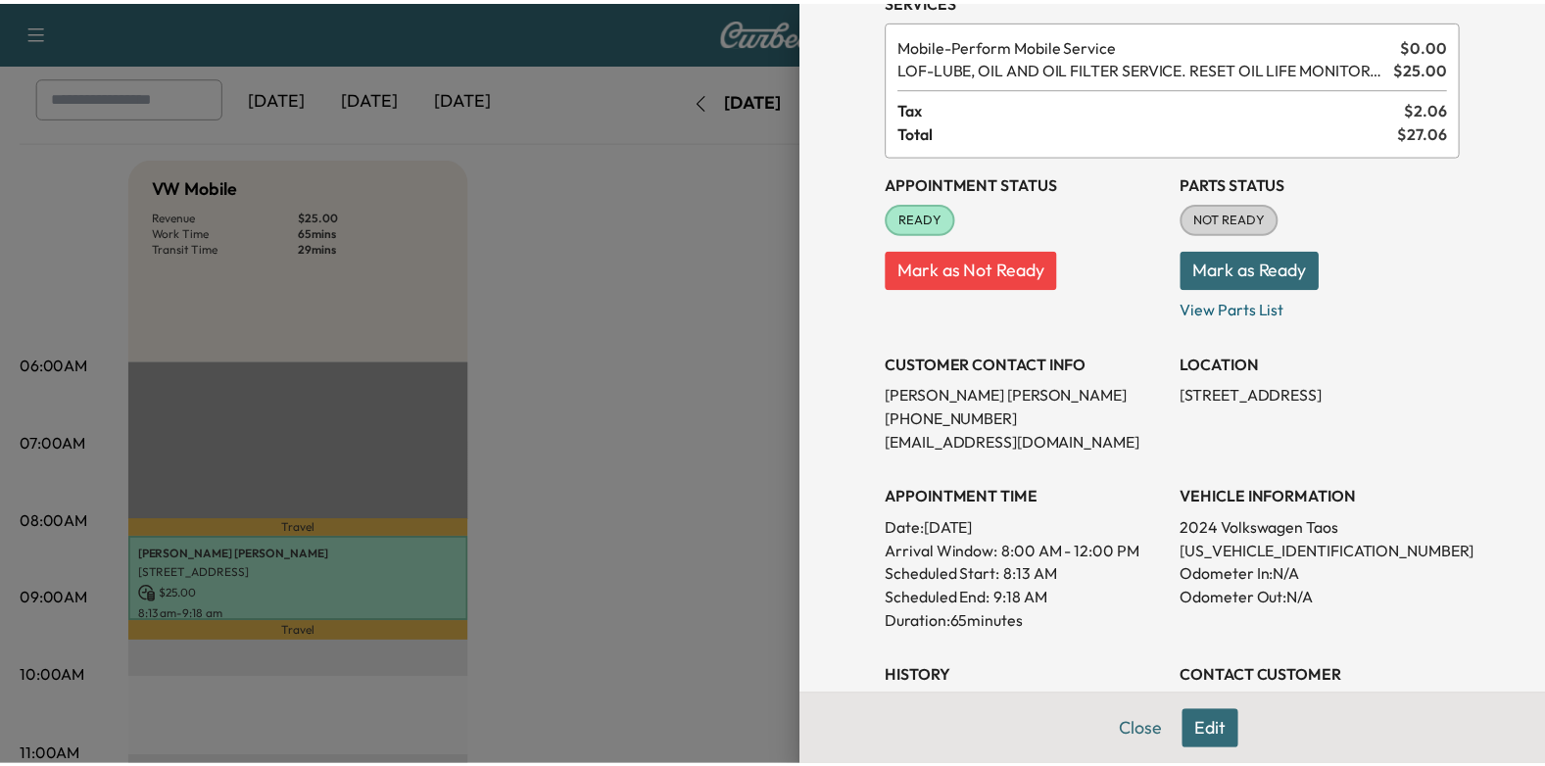
scroll to position [0, 0]
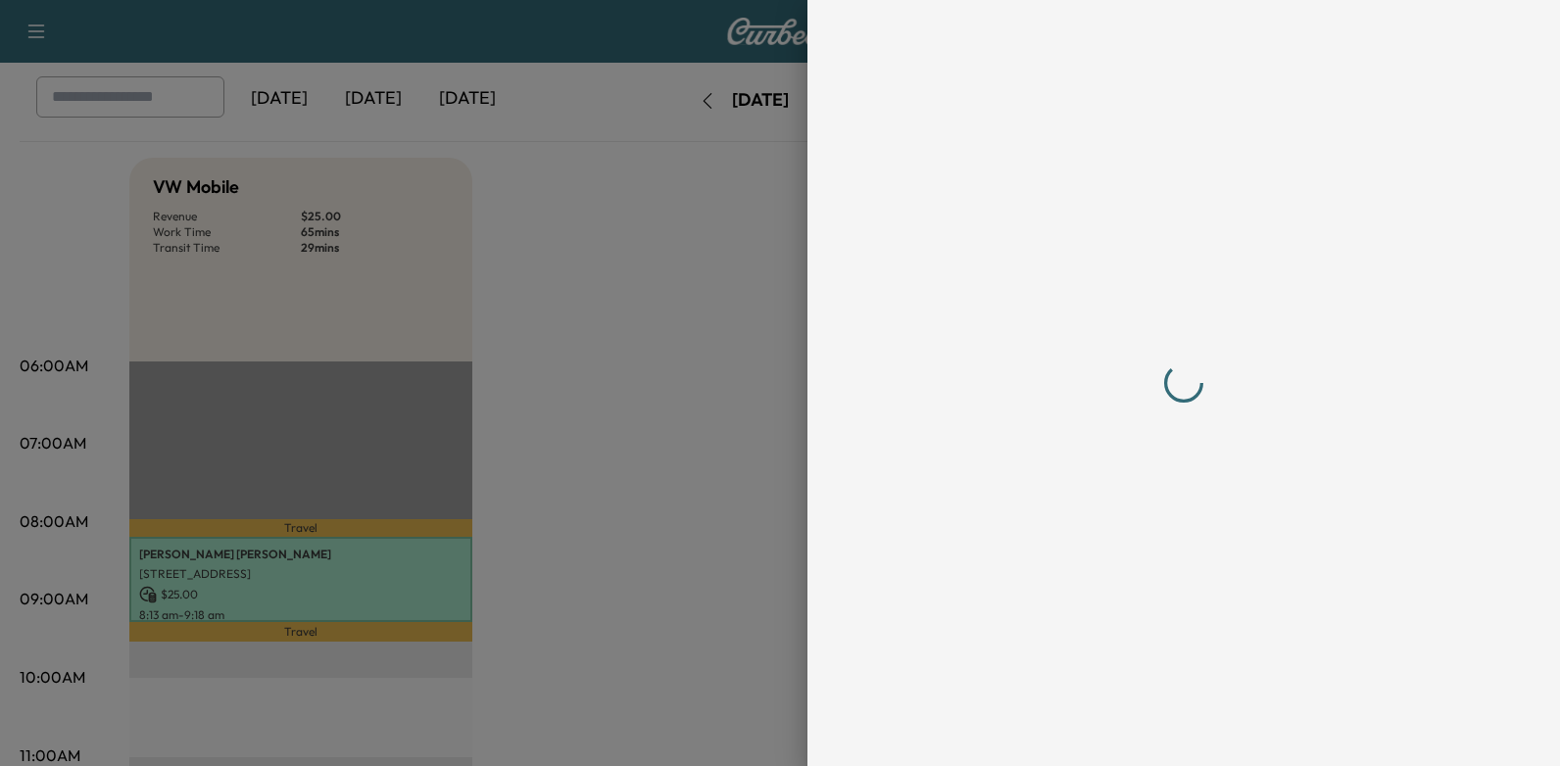
click at [1087, 533] on div at bounding box center [1183, 383] width 580 height 688
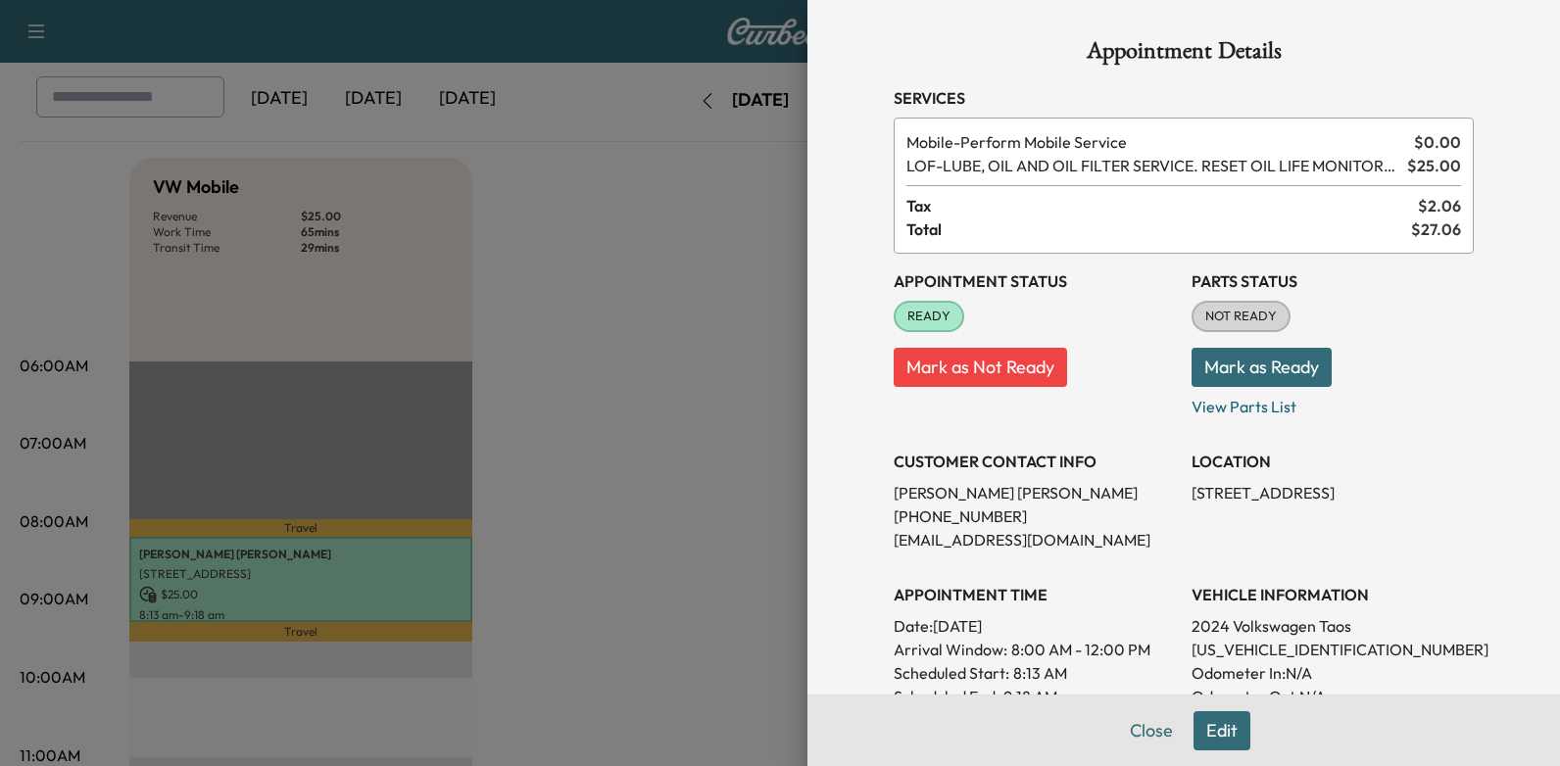
drag, startPoint x: 925, startPoint y: 624, endPoint x: 1112, endPoint y: 626, distance: 187.1
click at [1112, 626] on p "Date: [DATE]" at bounding box center [1034, 626] width 282 height 24
drag, startPoint x: 1112, startPoint y: 626, endPoint x: 1049, endPoint y: 628, distance: 62.7
copy p "[DATE]"
click at [634, 259] on div at bounding box center [780, 383] width 1560 height 766
